Goal: Obtain resource: Obtain resource

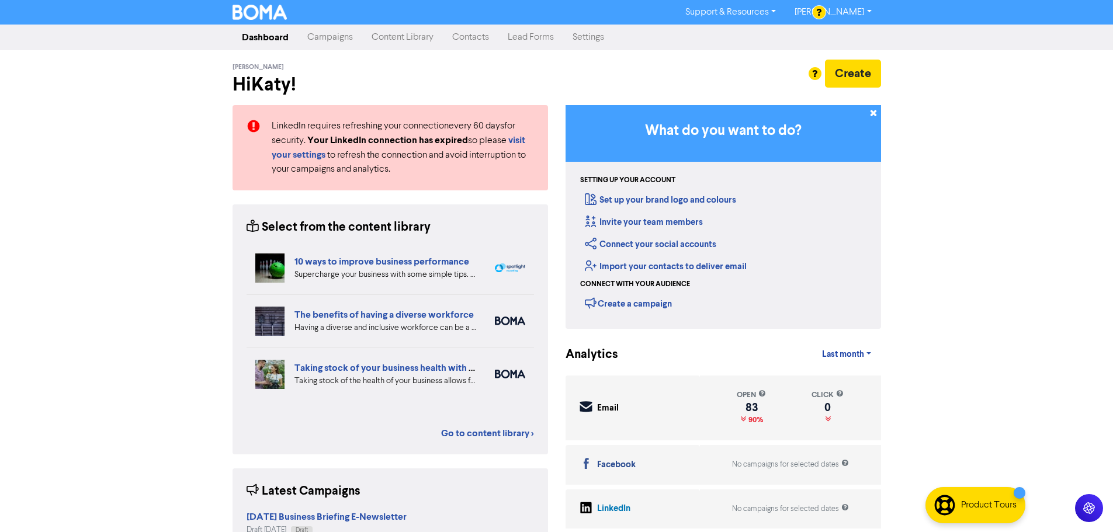
click at [328, 40] on link "Campaigns" at bounding box center [330, 37] width 64 height 23
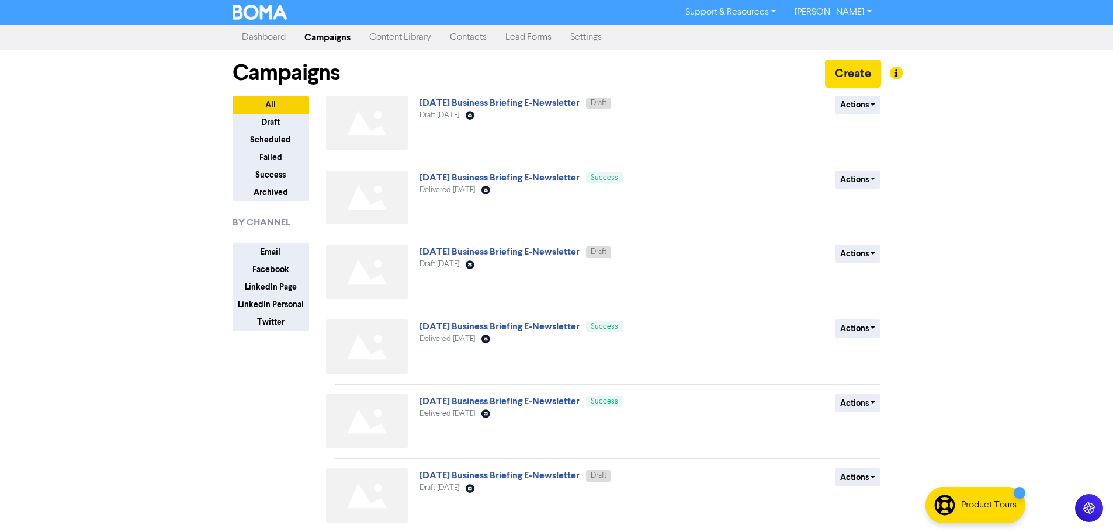
click at [268, 42] on link "Dashboard" at bounding box center [264, 37] width 63 height 23
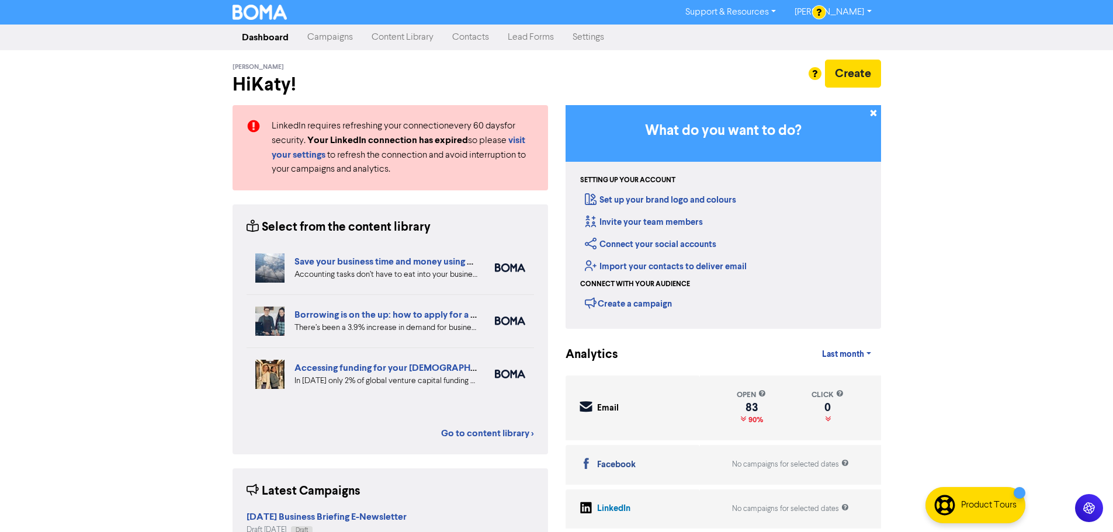
click at [369, 41] on link "Content Library" at bounding box center [402, 37] width 81 height 23
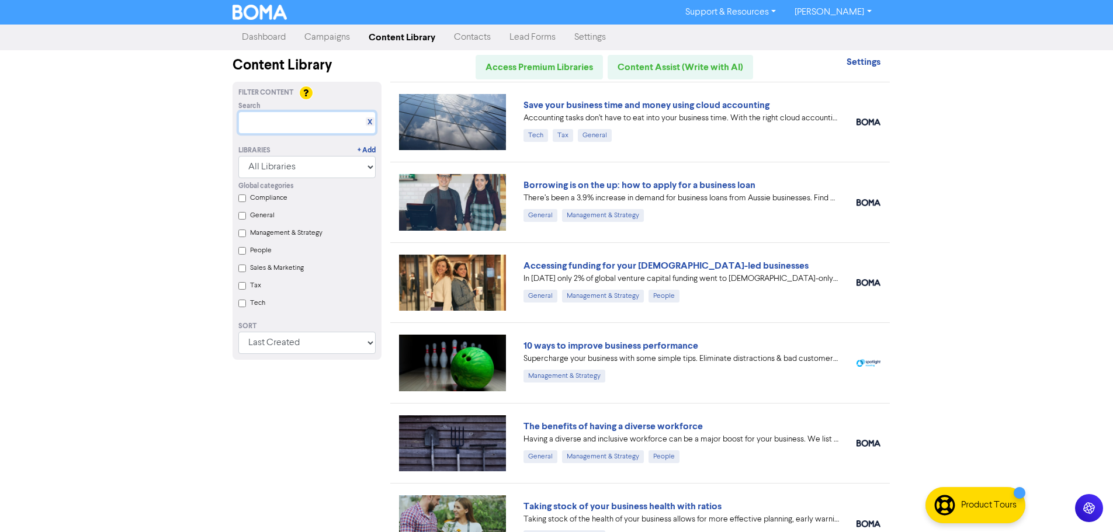
click at [293, 131] on input "text" at bounding box center [306, 123] width 137 height 22
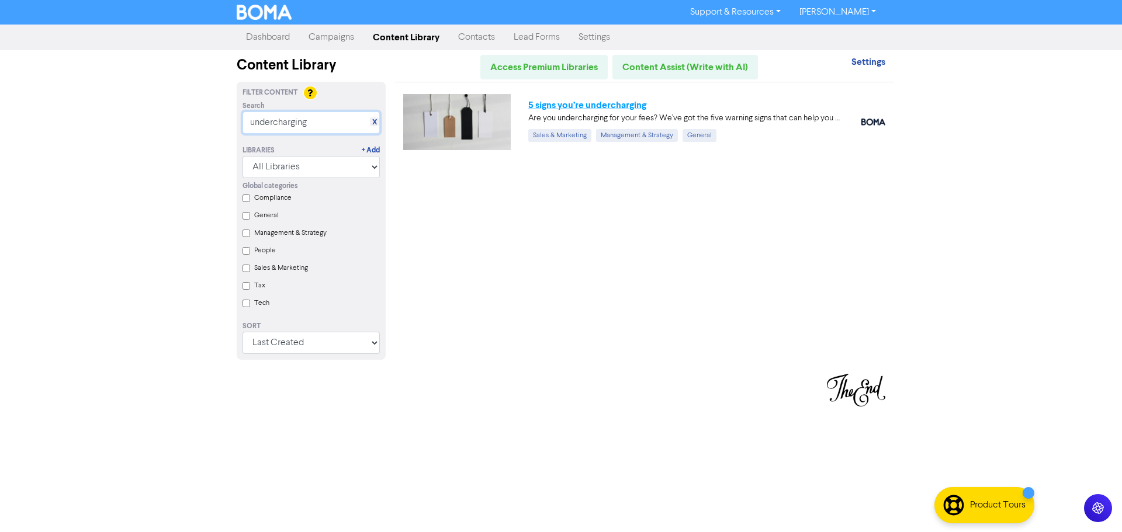
type input "undercharging"
click at [541, 106] on link "5 signs you’re undercharging" at bounding box center [587, 105] width 118 height 12
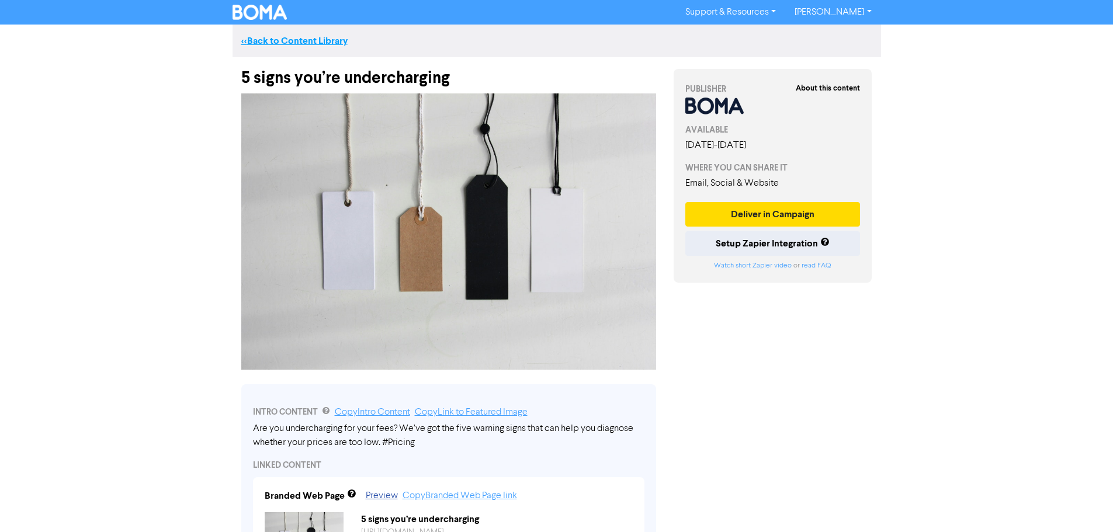
click at [313, 44] on link "<< Back to Content Library" at bounding box center [294, 41] width 106 height 12
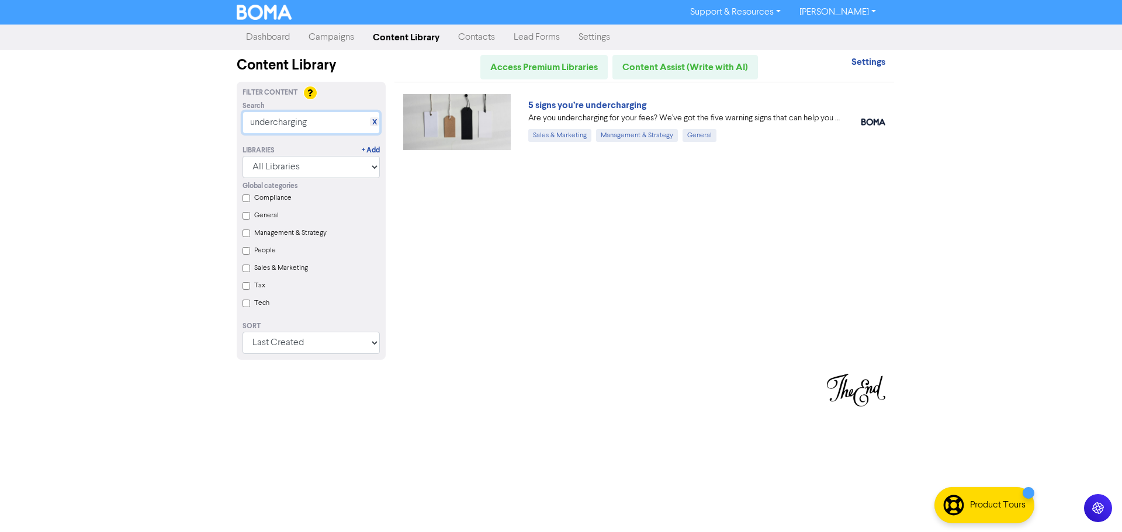
drag, startPoint x: 336, startPoint y: 124, endPoint x: 134, endPoint y: 117, distance: 202.2
click at [134, 117] on div "Support & Resources Video Tutorials FAQ & Guides Marketing Education Katy Day L…" at bounding box center [561, 266] width 1122 height 532
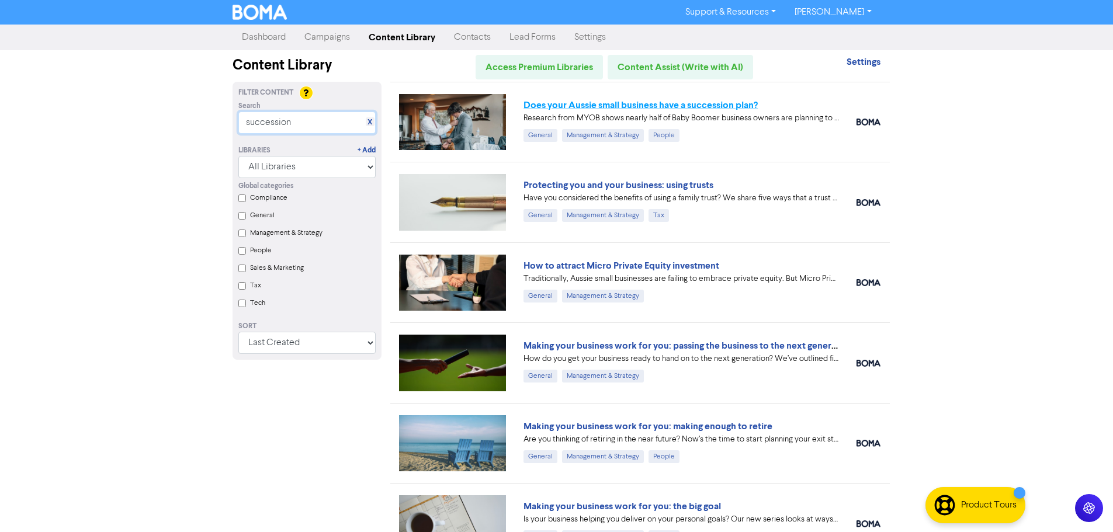
type input "succession"
click at [704, 110] on link "Does your Aussie small business have a succession plan?" at bounding box center [640, 105] width 234 height 12
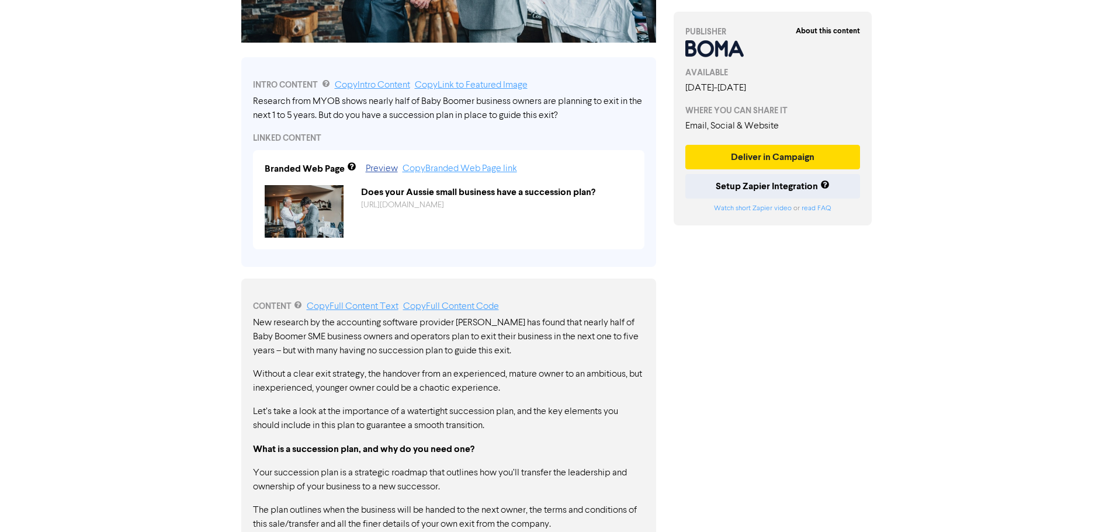
scroll to position [351, 0]
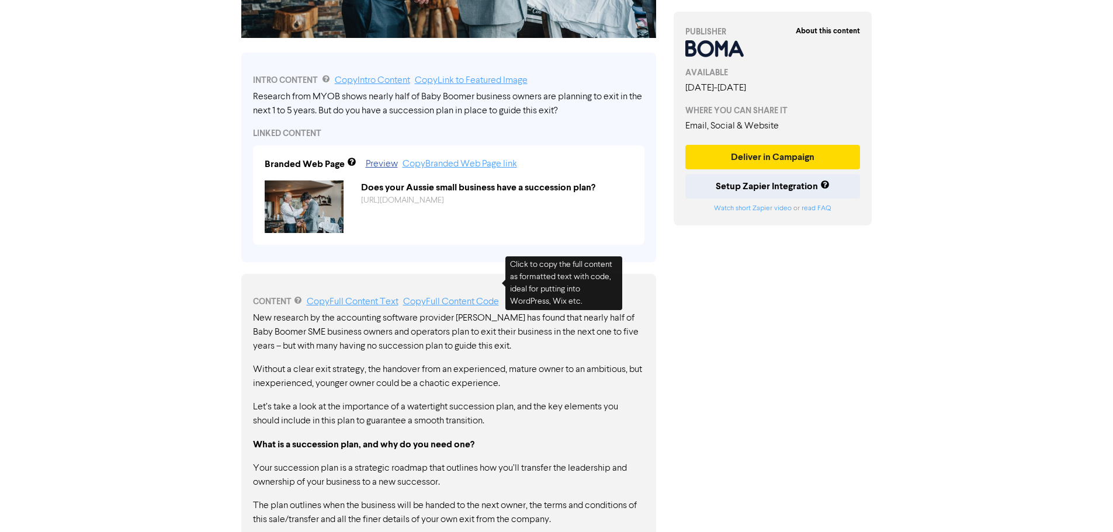
click at [415, 297] on link "Copy Full Content Code" at bounding box center [451, 301] width 96 height 9
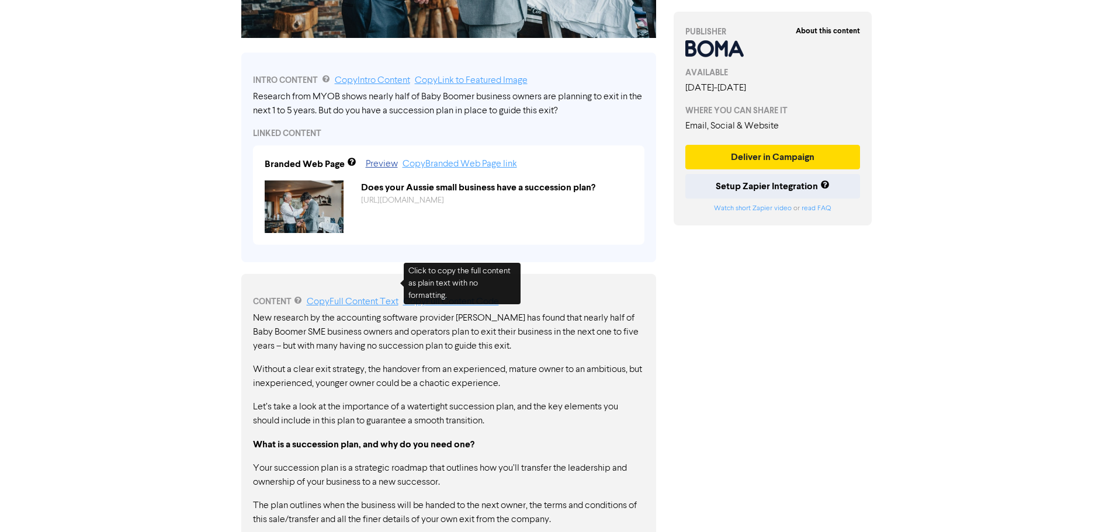
click at [360, 297] on link "Copy Full Content Text" at bounding box center [353, 301] width 92 height 9
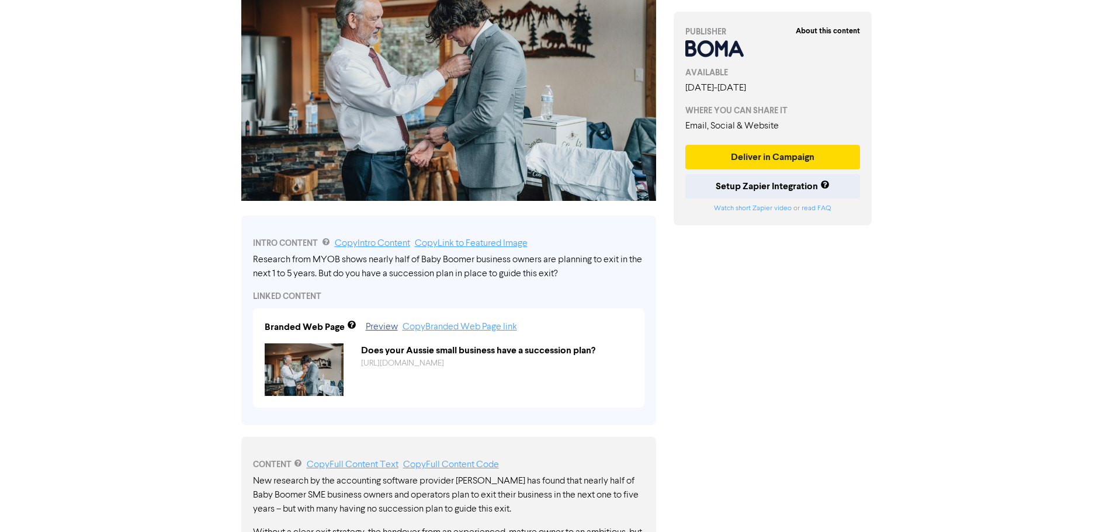
scroll to position [175, 0]
